Goal: Download file/media

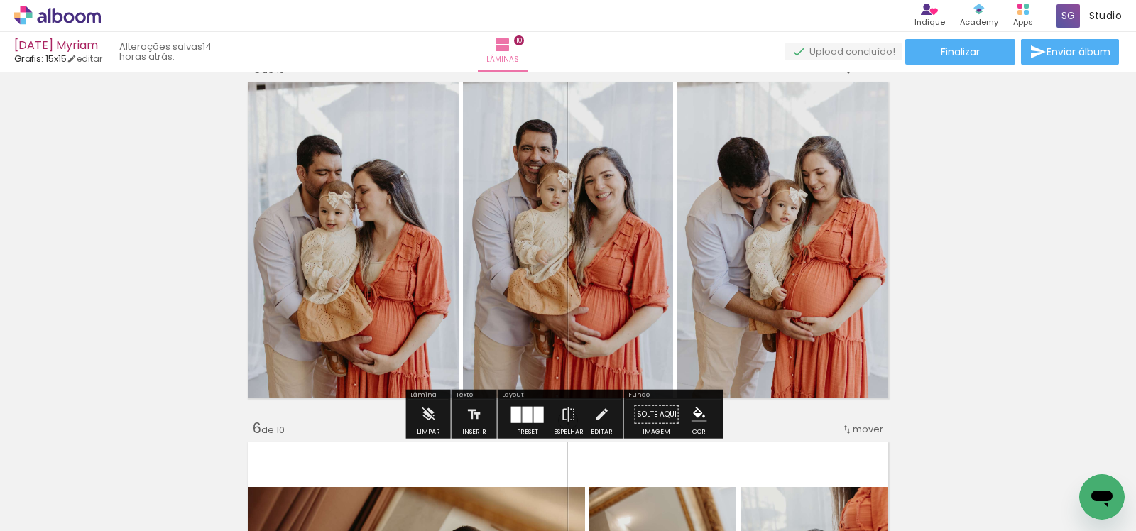
scroll to position [1472, 0]
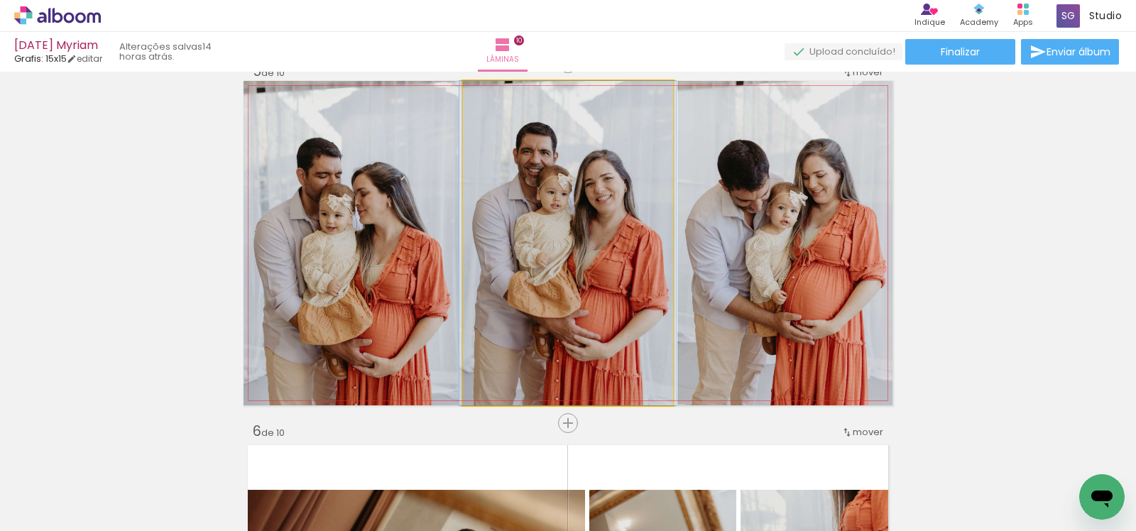
drag, startPoint x: 626, startPoint y: 251, endPoint x: 777, endPoint y: 236, distance: 152.0
click at [0, 0] on slot at bounding box center [0, 0] width 0 height 0
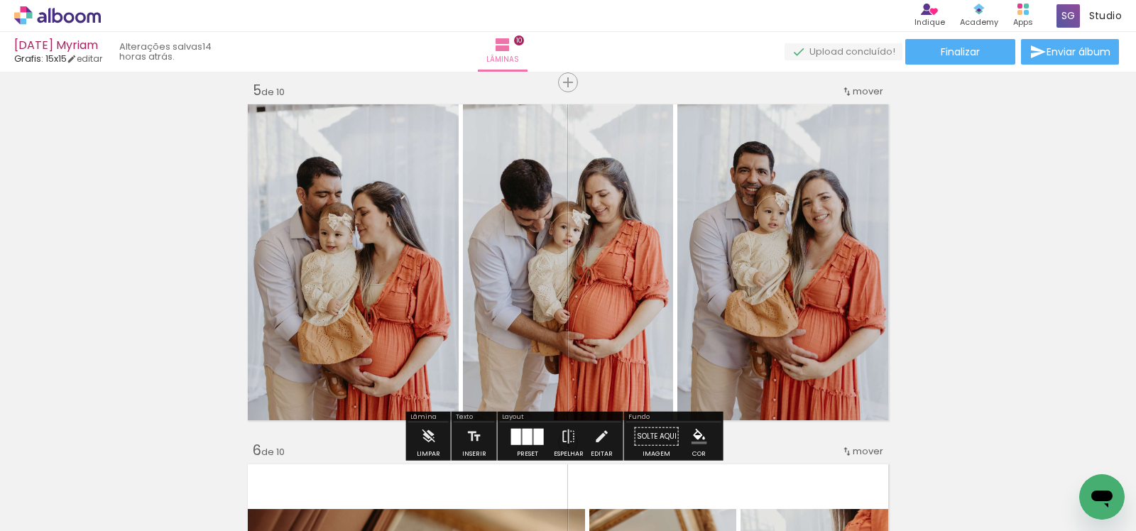
scroll to position [1452, 0]
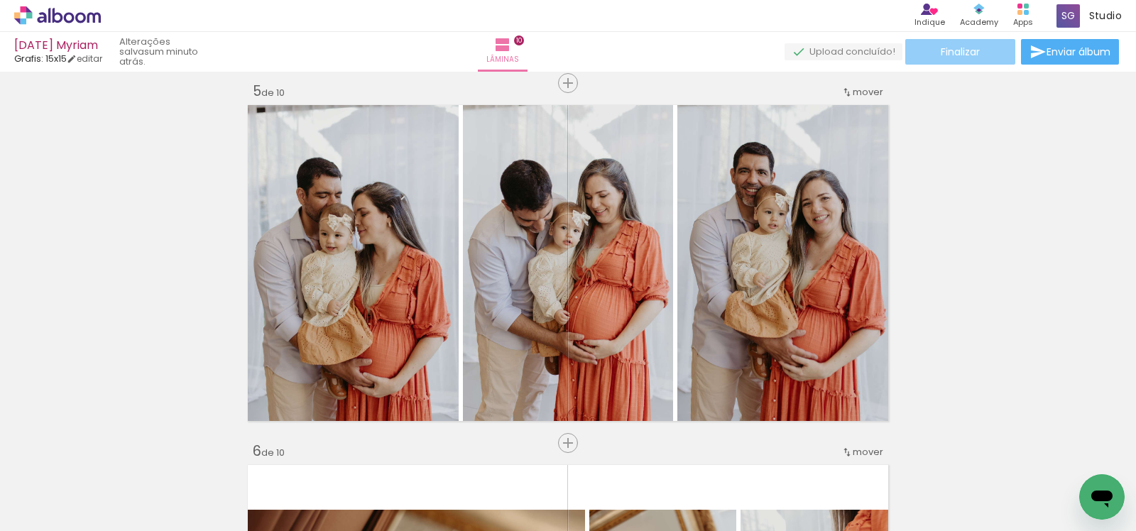
click at [966, 55] on span "Finalizar" at bounding box center [960, 52] width 39 height 10
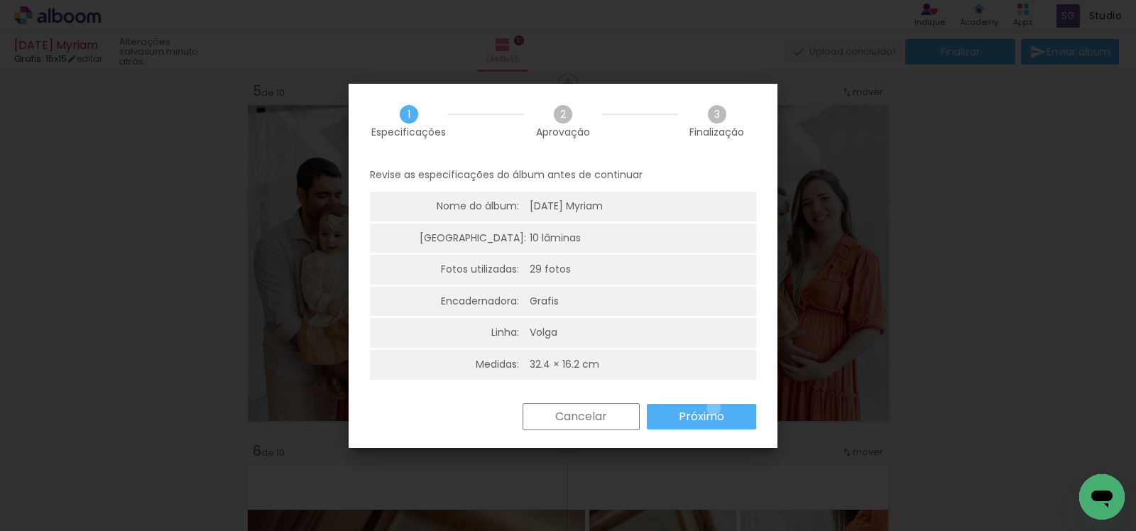
click at [712, 408] on paper-button "Próximo" at bounding box center [701, 417] width 109 height 26
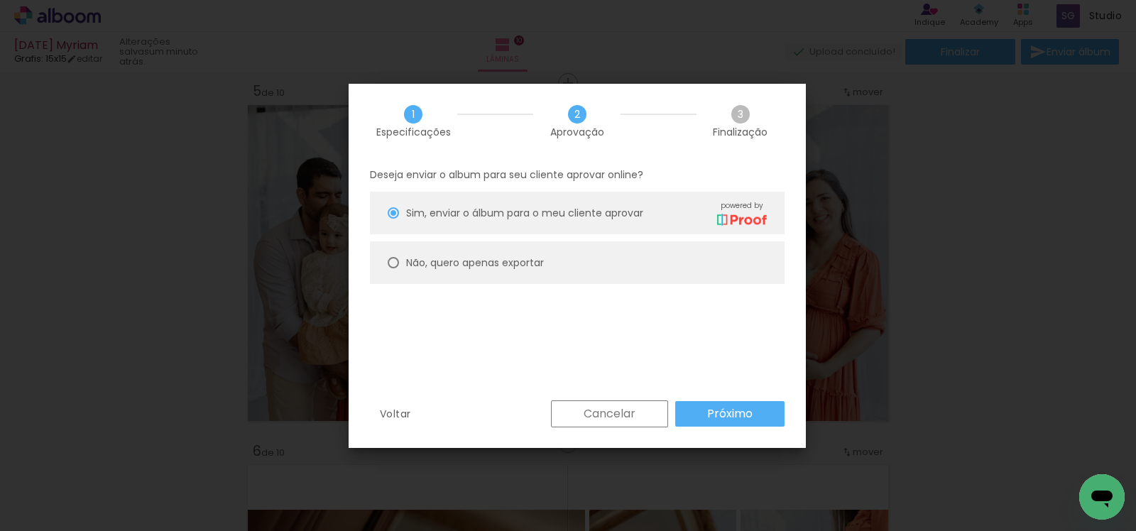
click at [572, 269] on paper-radio-button "Não, quero apenas exportar" at bounding box center [577, 262] width 415 height 43
type paper-radio-button "on"
click at [771, 420] on paper-button "Próximo" at bounding box center [729, 414] width 109 height 26
type input "Alta, 300 DPI"
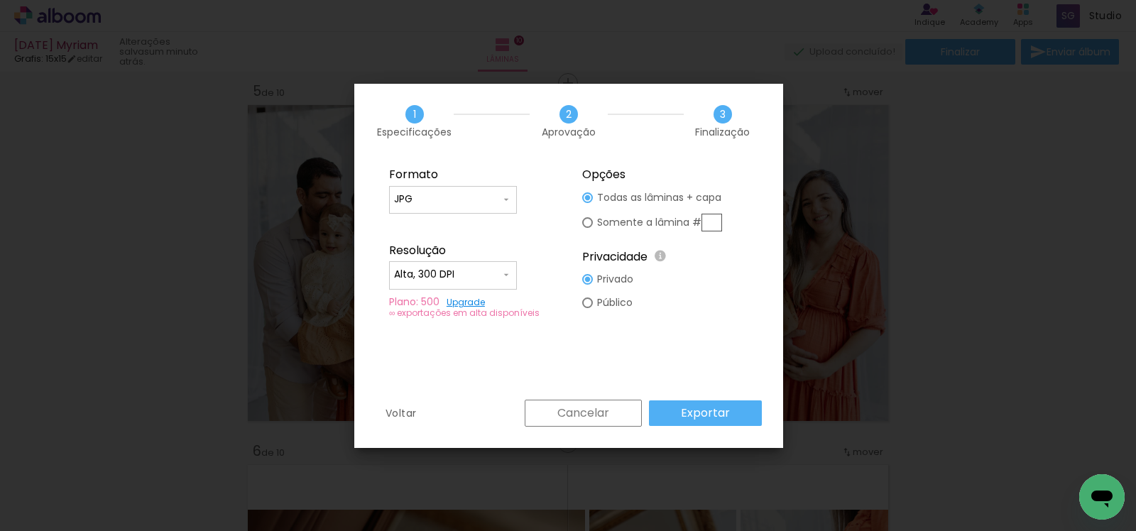
click at [719, 214] on input "text" at bounding box center [712, 223] width 21 height 18
type paper-radio-button "on"
type input "5"
click at [729, 413] on paper-button "Exportar" at bounding box center [705, 414] width 113 height 26
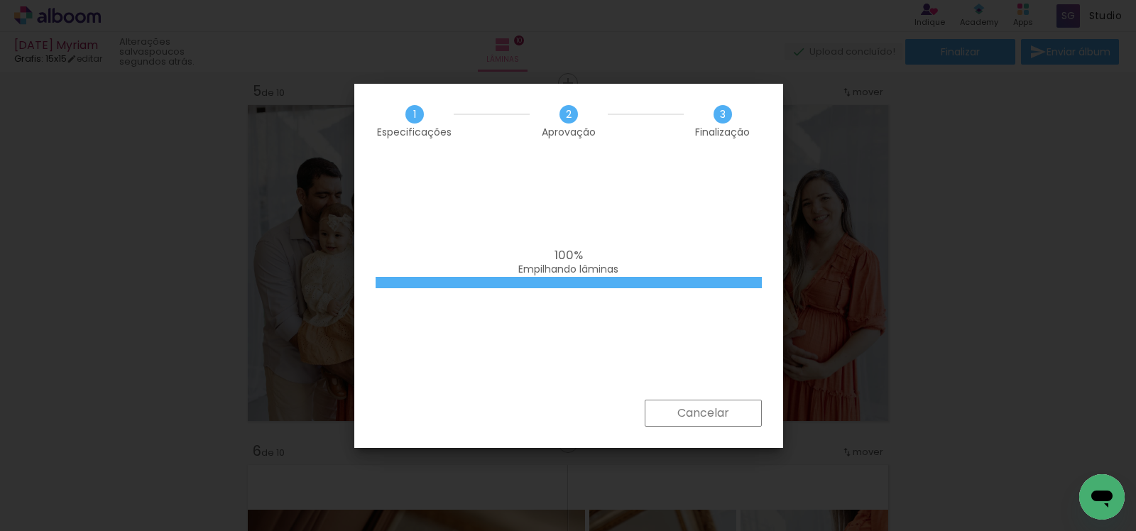
click at [595, 251] on div "100% Empilhando lâminas" at bounding box center [569, 263] width 386 height 28
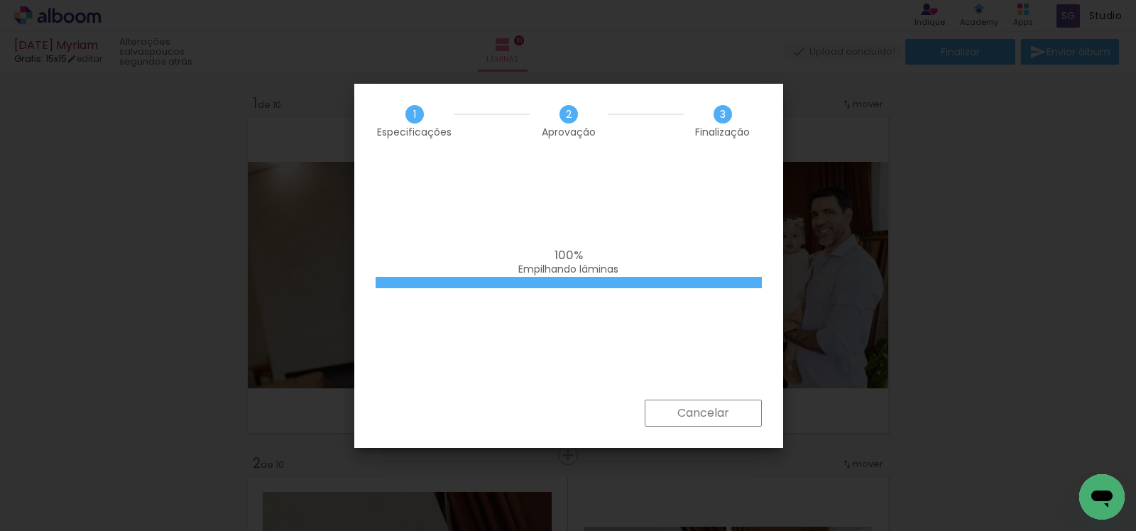
scroll to position [1452, 0]
